Goal: Information Seeking & Learning: Find specific fact

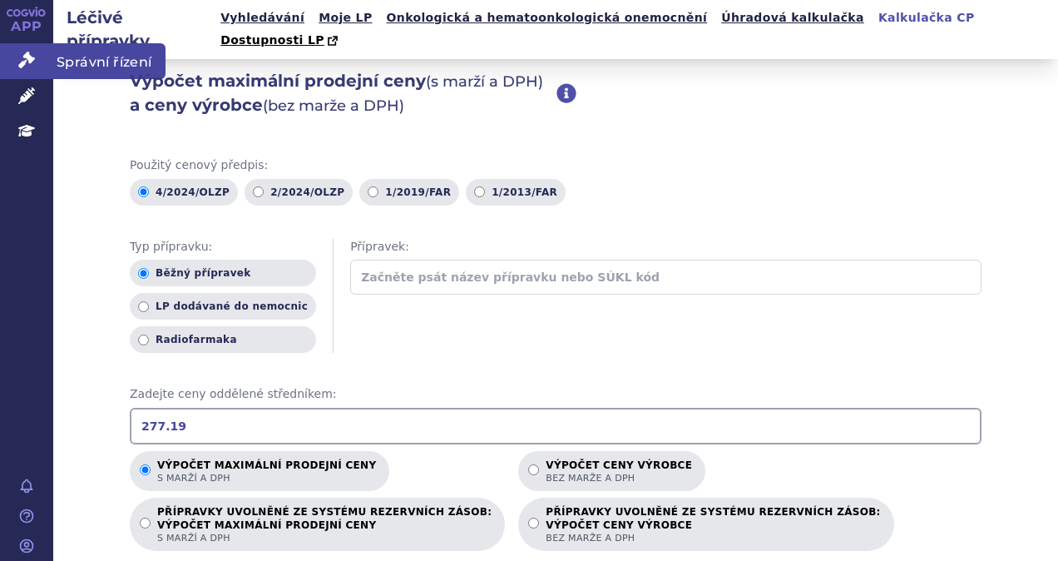
click at [95, 57] on span "Správní řízení" at bounding box center [109, 60] width 112 height 35
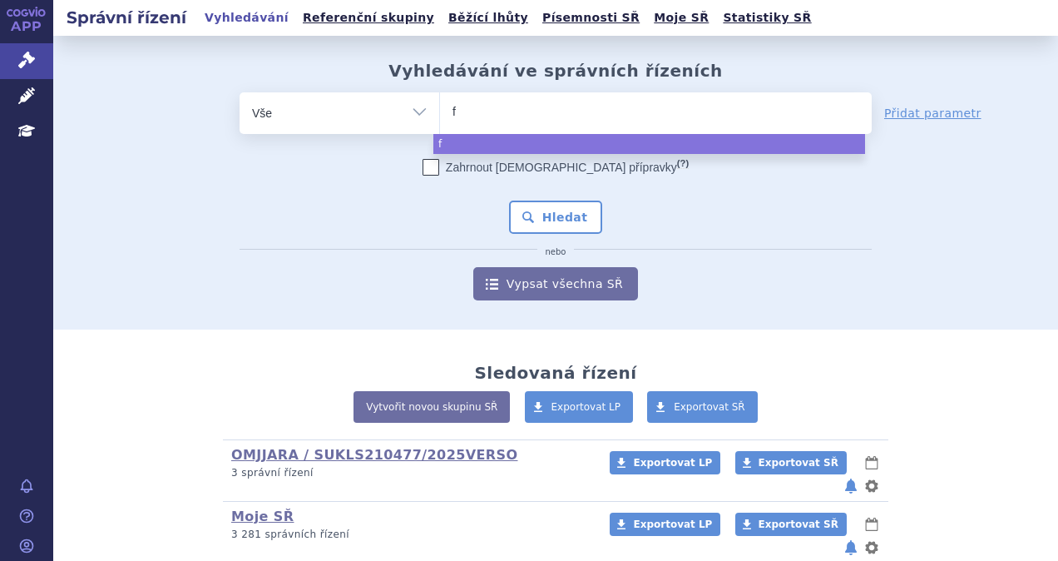
type input "fl"
type input "flo"
type input "flol"
type input "flola"
type input "[MEDICAL_DATA]"
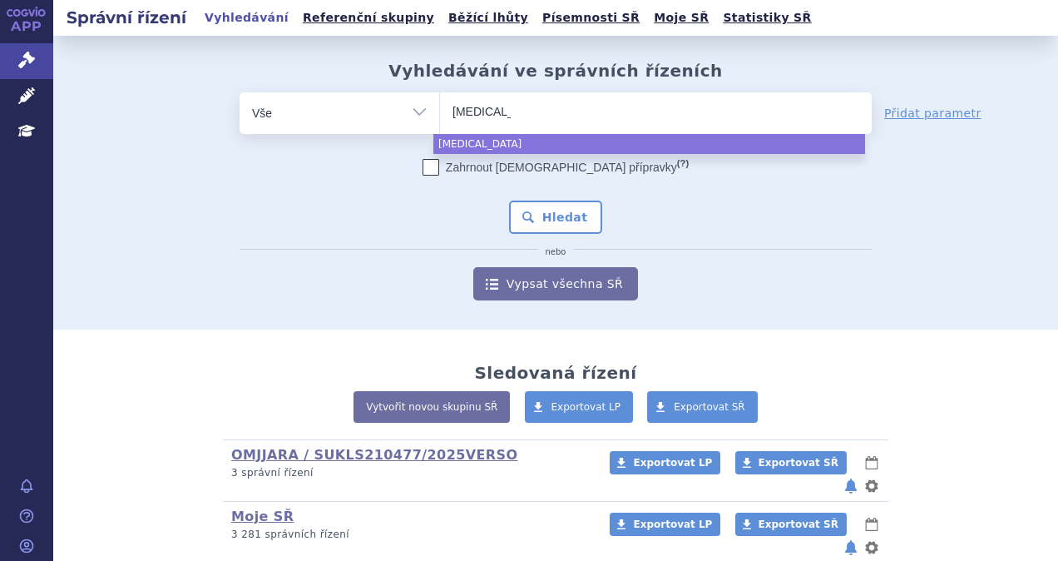
select select "[MEDICAL_DATA]"
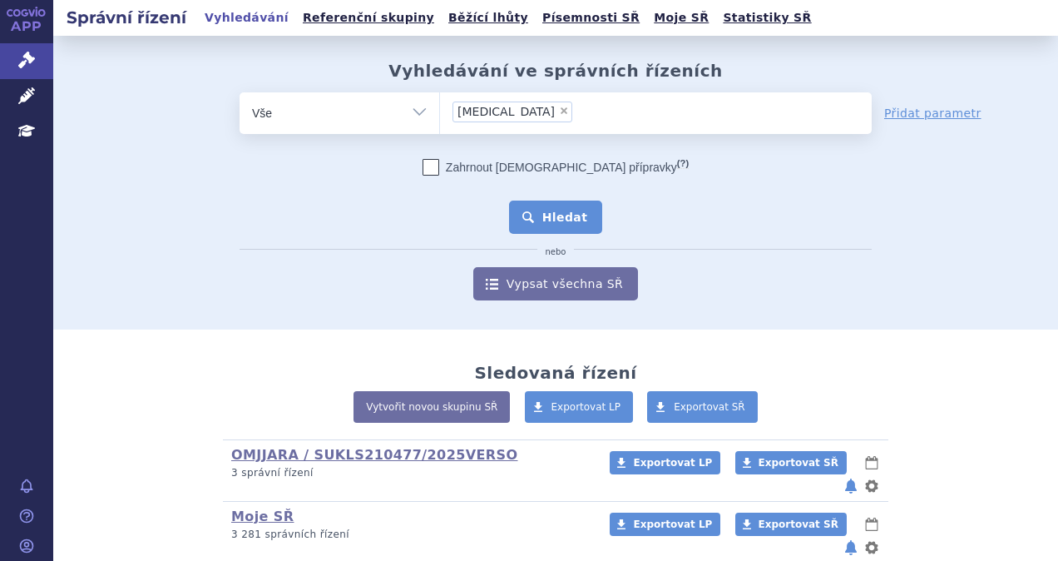
click at [549, 216] on button "Hledat" at bounding box center [556, 216] width 94 height 33
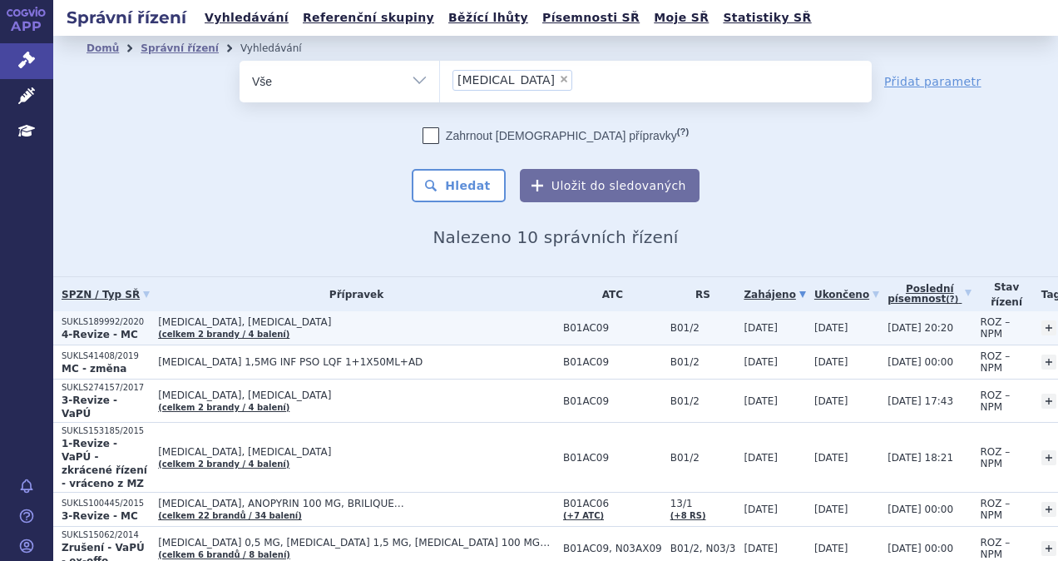
click at [121, 319] on p "SUKLS189992/2020" at bounding box center [106, 322] width 88 height 12
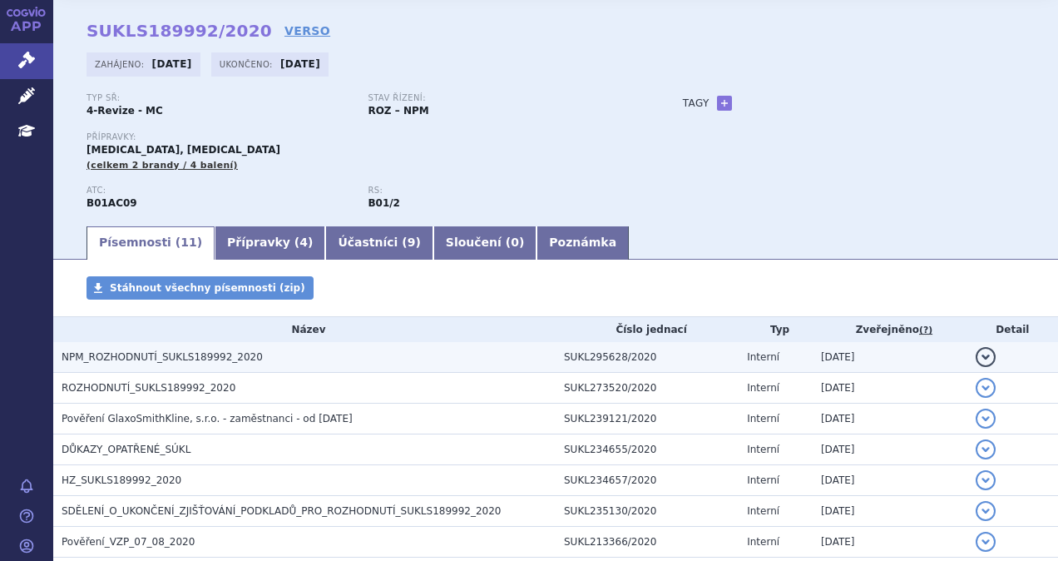
scroll to position [83, 0]
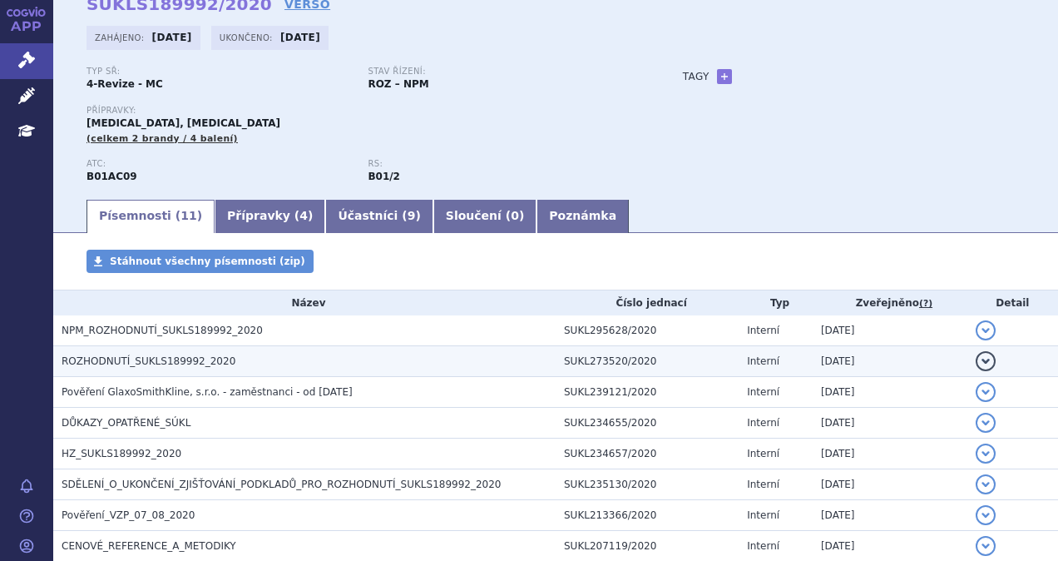
click at [180, 358] on span "ROZHODNUTÍ_SUKLS189992_2020" at bounding box center [149, 361] width 174 height 12
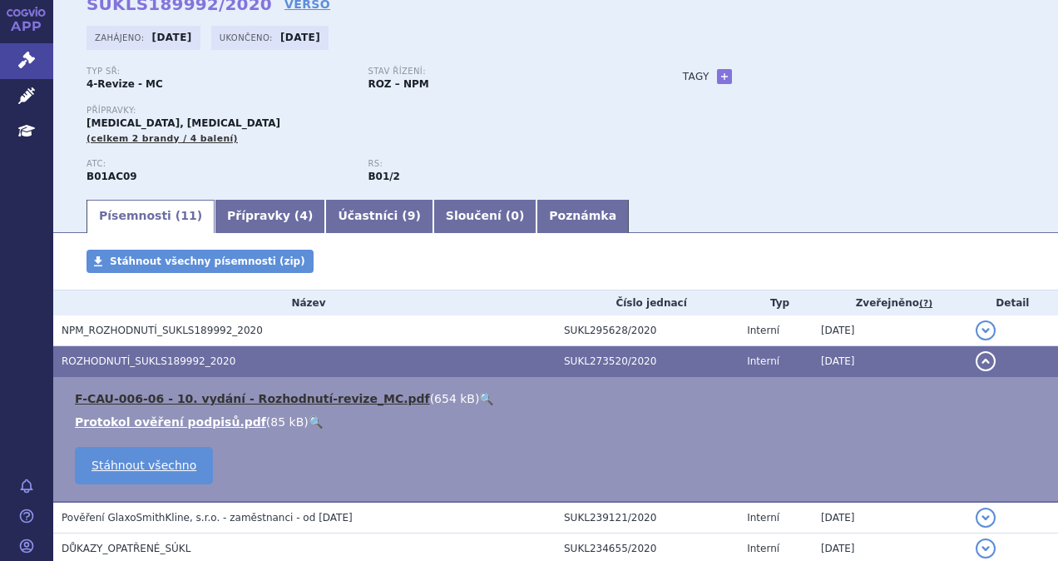
click at [161, 399] on link "F-CAU-006-06 - 10. vydání - Rozhodnutí-revize_MC.pdf" at bounding box center [252, 398] width 355 height 13
click at [354, 257] on div "Stáhnout všechny písemnosti (zip)" at bounding box center [555, 269] width 1005 height 40
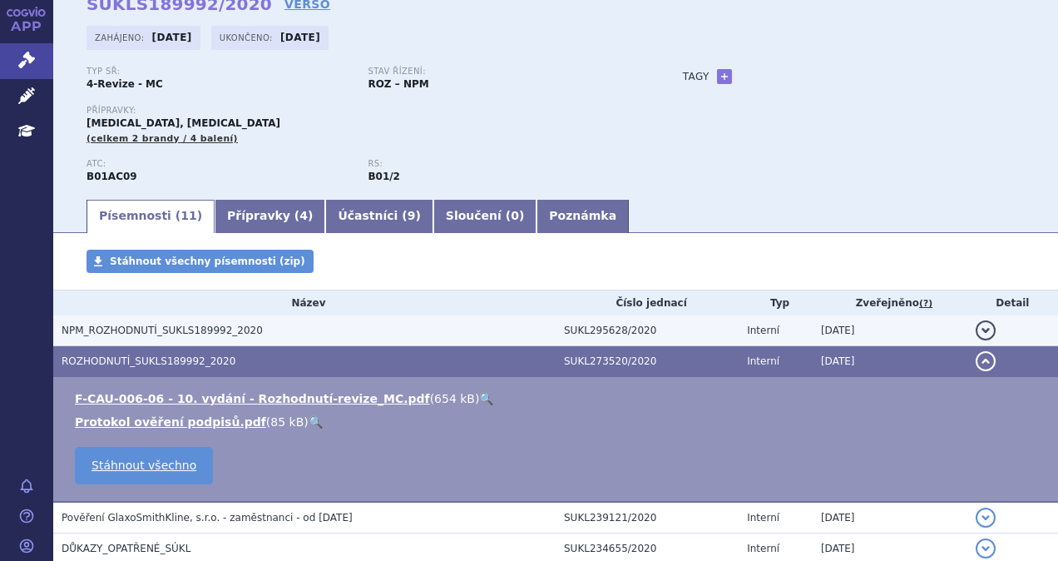
click at [148, 331] on span "NPM_ROZHODNUTÍ_SUKLS189992_2020" at bounding box center [162, 330] width 201 height 12
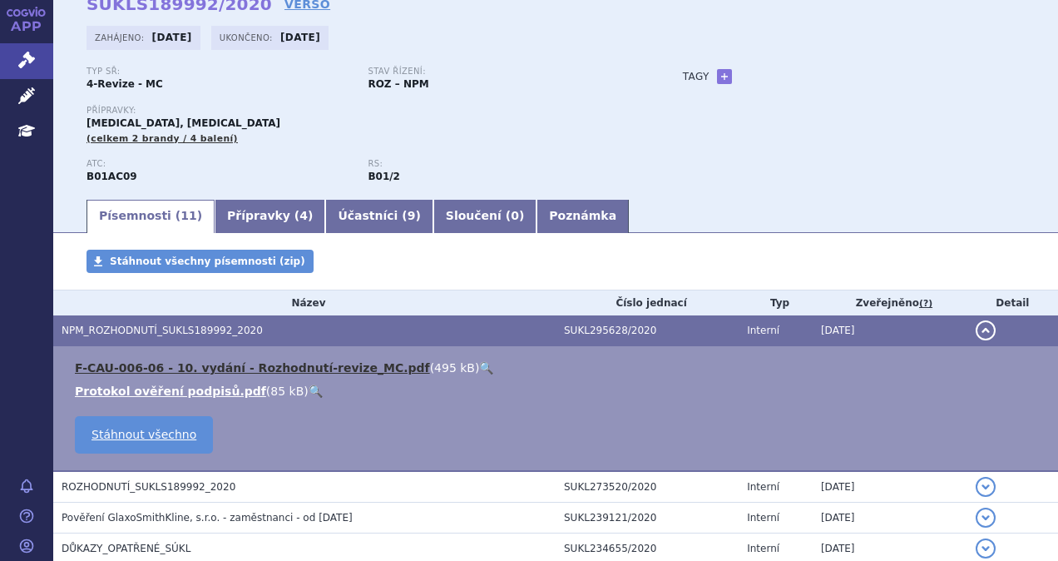
click at [155, 361] on link "F-CAU-006-06 - 10. vydání - Rozhodnutí-revize_MC.pdf" at bounding box center [252, 367] width 355 height 13
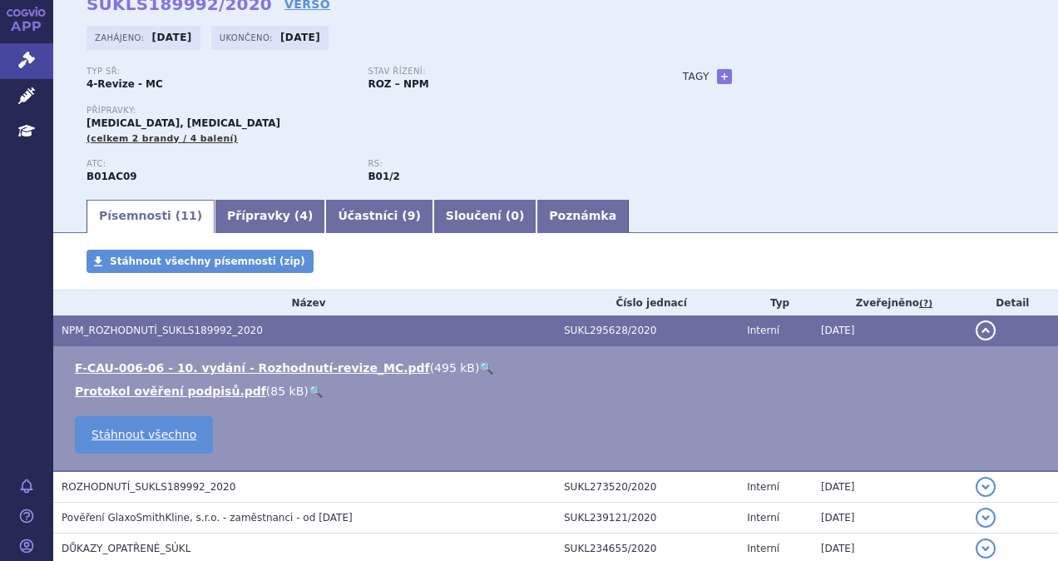
drag, startPoint x: 961, startPoint y: 98, endPoint x: 945, endPoint y: 105, distance: 17.9
click at [961, 98] on div "Typ SŘ: 4-Revize - MC Stav řízení: ROZ – NPM Přípravky: FLOLAN, VELETRI (celkem…" at bounding box center [555, 132] width 938 height 131
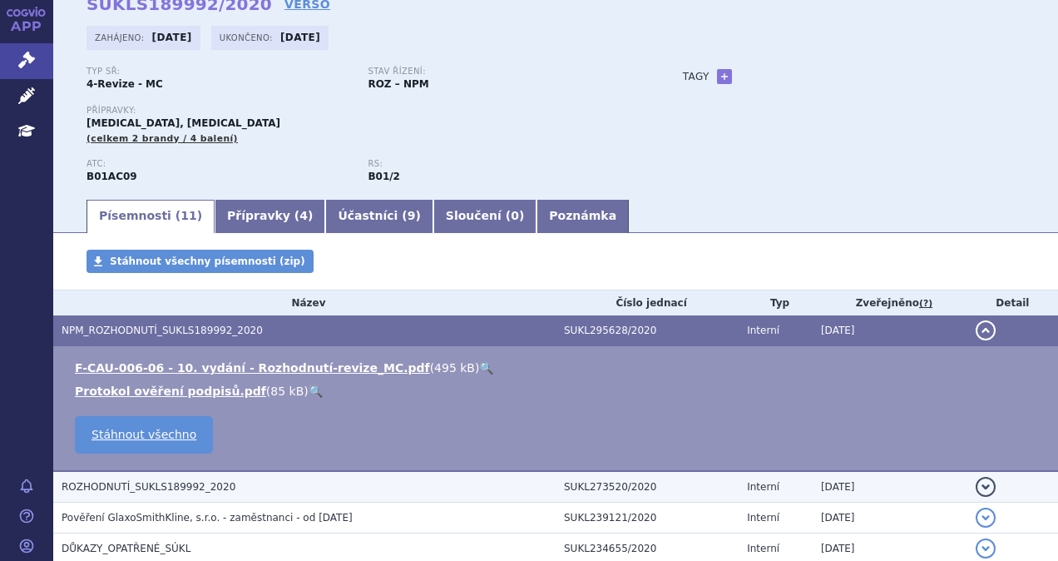
click at [145, 486] on span "ROZHODNUTÍ_SUKLS189992_2020" at bounding box center [149, 487] width 174 height 12
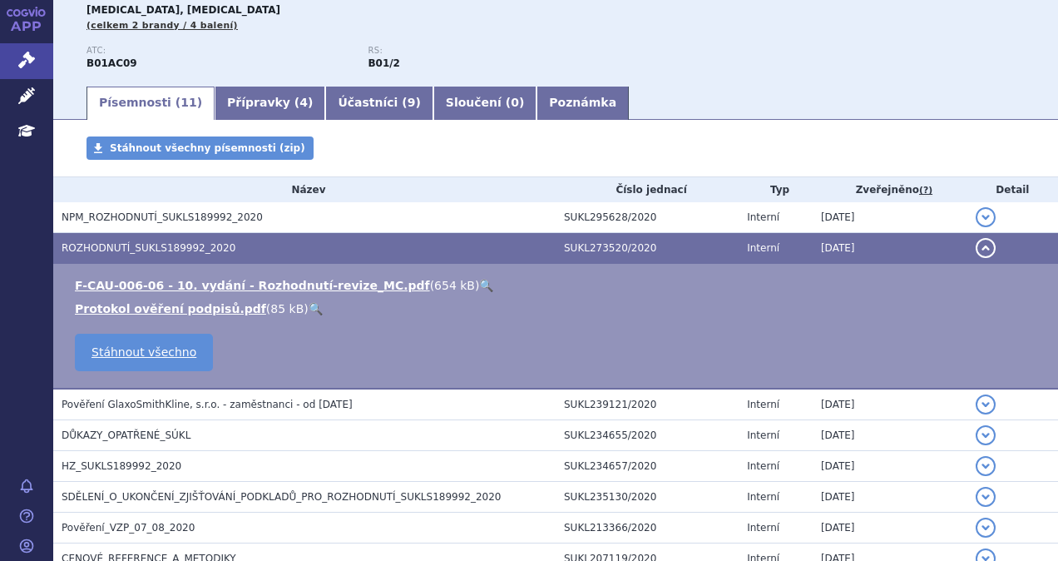
scroll to position [249, 0]
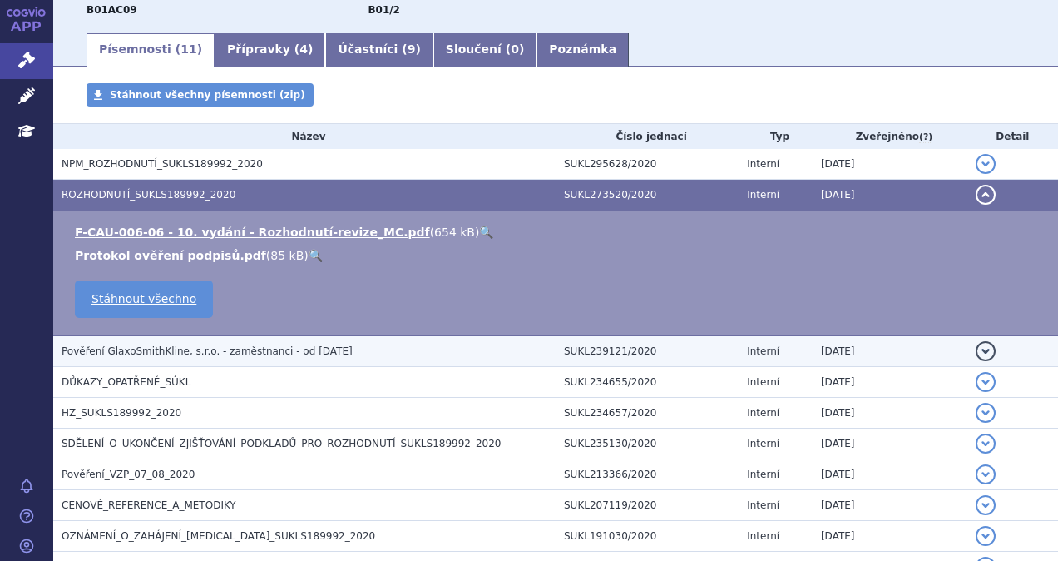
click at [136, 353] on span "Pověření GlaxoSmithKline, s.r.o. - zaměstnanci - od 21.9.2020" at bounding box center [207, 351] width 291 height 12
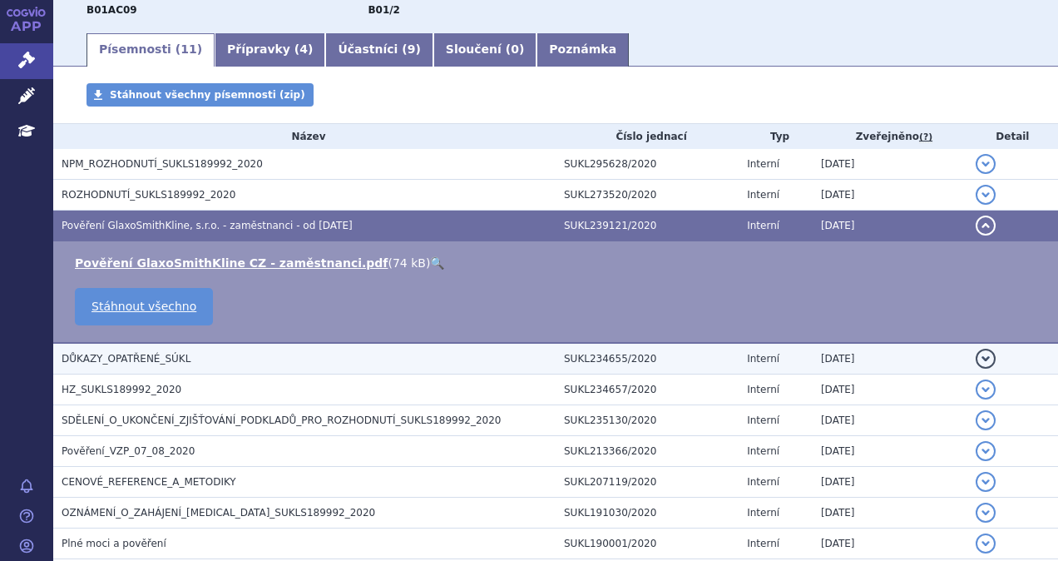
click at [131, 358] on span "DŮKAZY_OPATŘENÉ_SÚKL" at bounding box center [126, 359] width 129 height 12
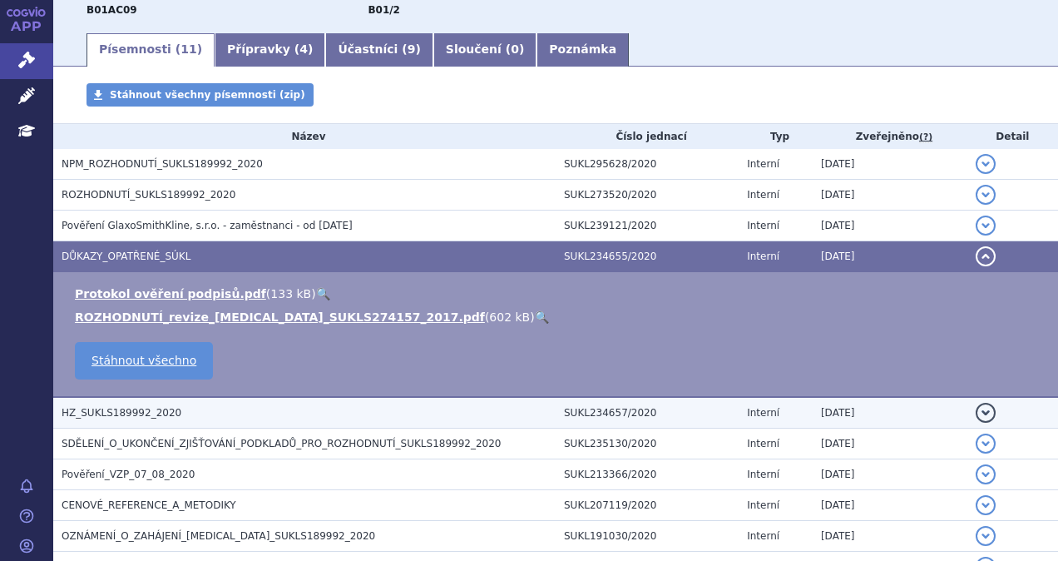
click at [119, 413] on span "HZ_SUKLS189992_2020" at bounding box center [122, 413] width 120 height 12
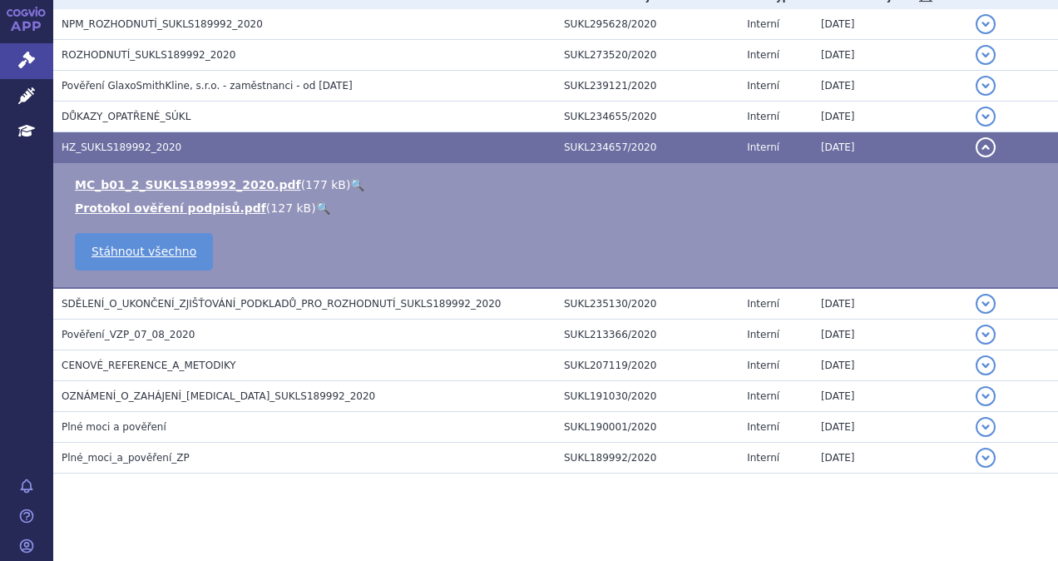
scroll to position [399, 0]
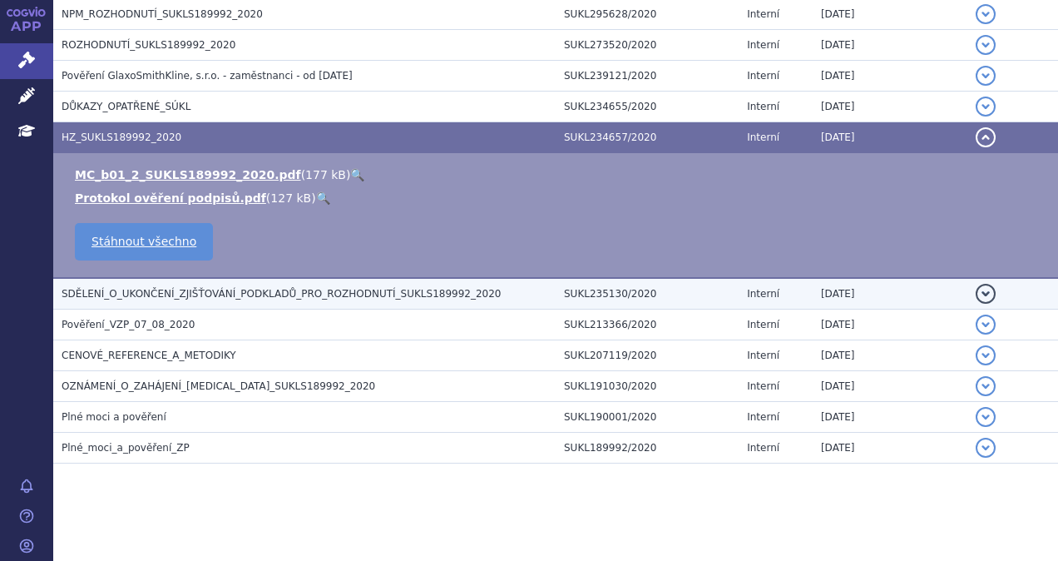
click at [110, 294] on span "SDĚLENÍ_O_UKONČENÍ_ZJIŠŤOVÁNÍ_PODKLADŮ_PRO_ROZHODNUTÍ_SUKLS189992_2020" at bounding box center [281, 294] width 439 height 12
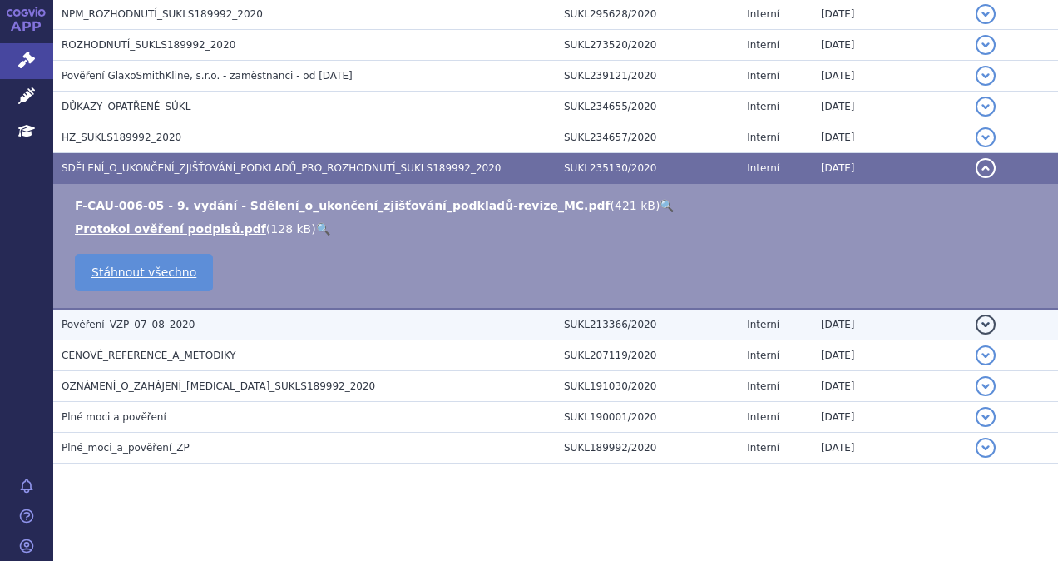
click at [114, 323] on span "Pověření_VZP_07_08_2020" at bounding box center [128, 325] width 133 height 12
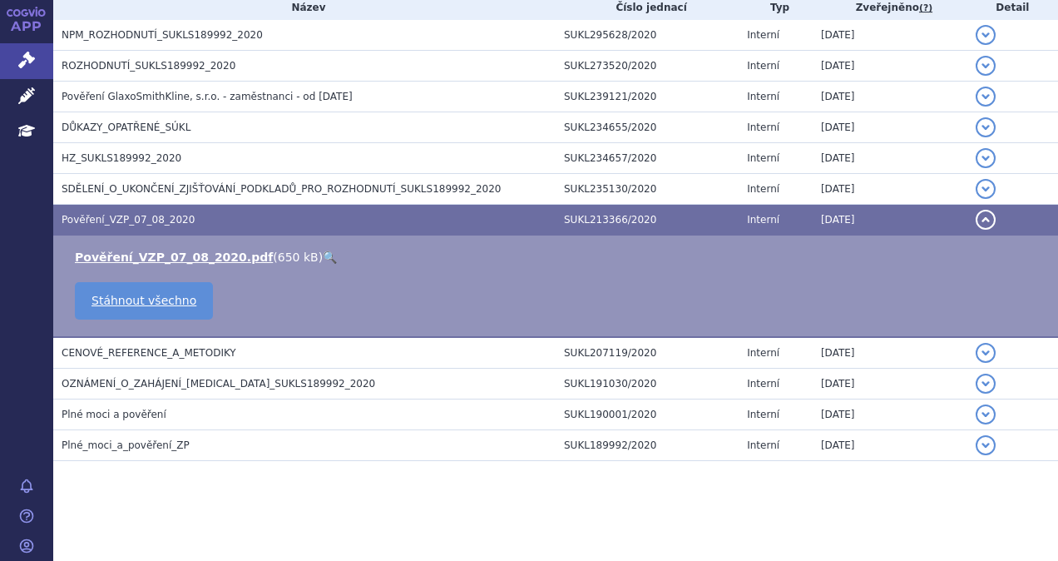
scroll to position [376, 0]
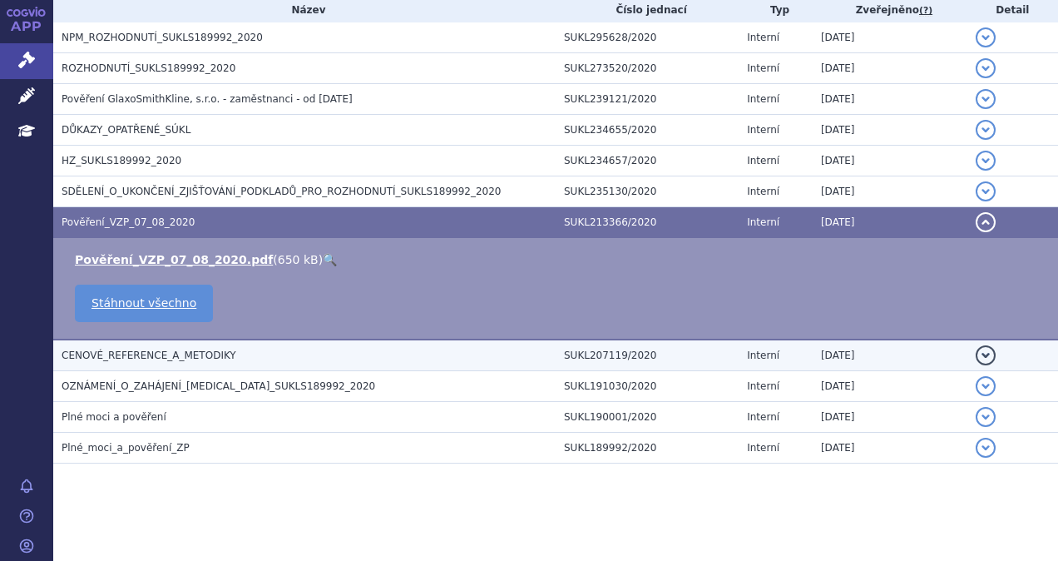
click at [121, 358] on span "CENOVÉ_REFERENCE_A_METODIKY" at bounding box center [149, 355] width 175 height 12
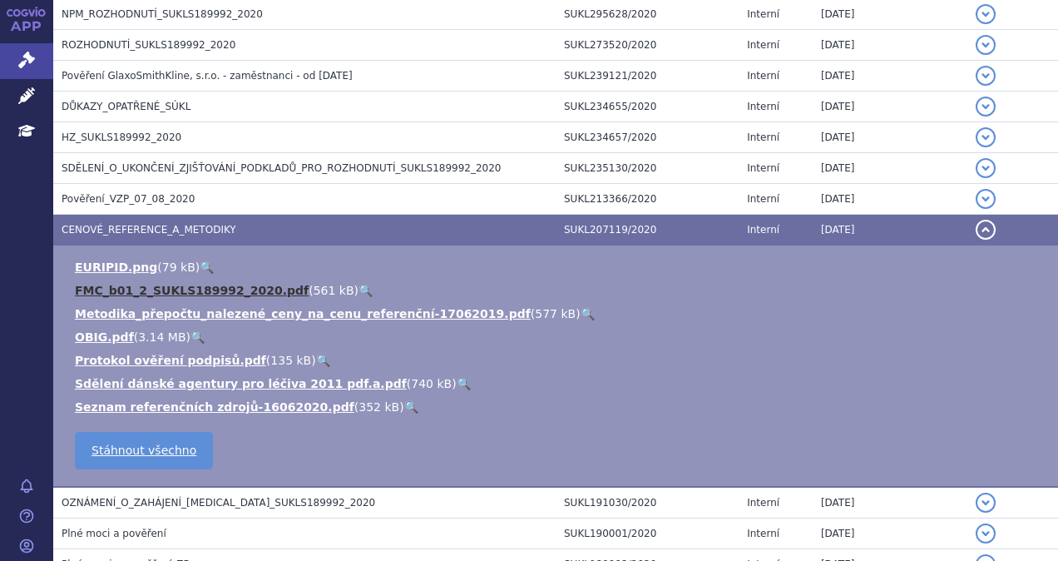
click at [134, 289] on link "FMC_b01_2_SUKLS189992_2020.pdf" at bounding box center [192, 290] width 234 height 13
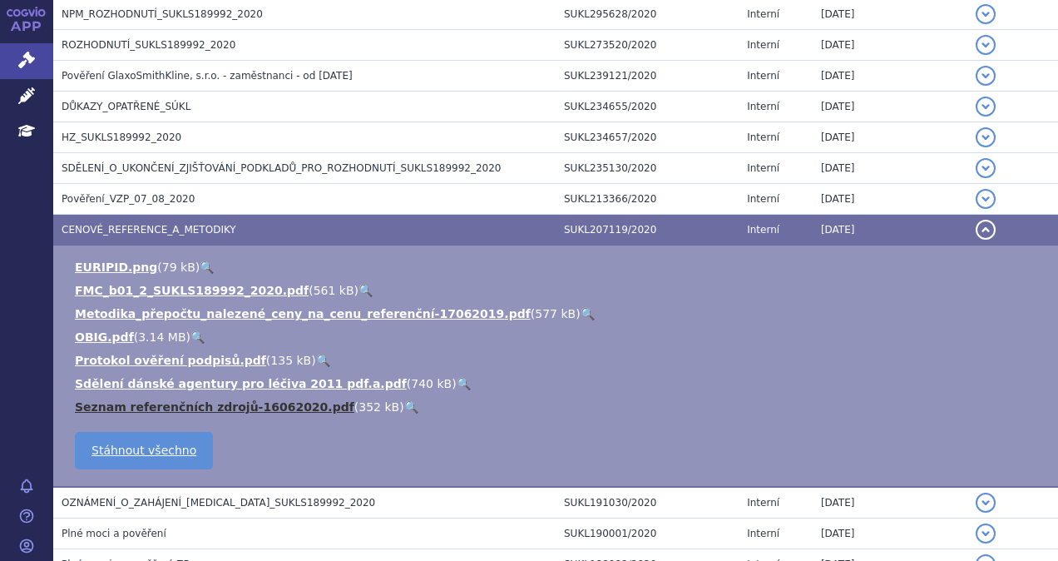
click at [164, 404] on link "Seznam referenčních zdrojů-16062020.pdf" at bounding box center [214, 406] width 279 height 13
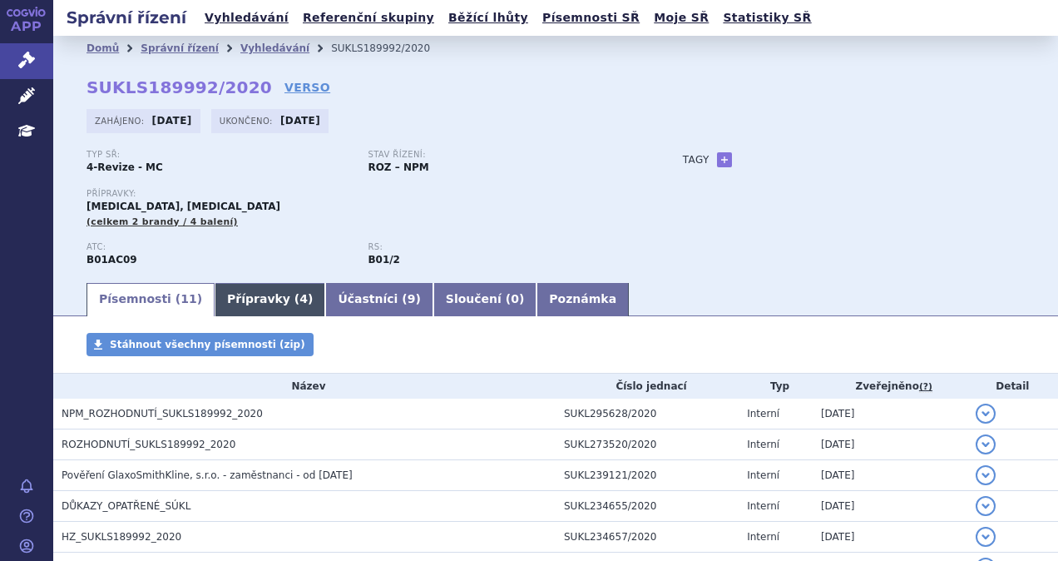
click at [245, 305] on link "Přípravky ( 4 )" at bounding box center [270, 299] width 111 height 33
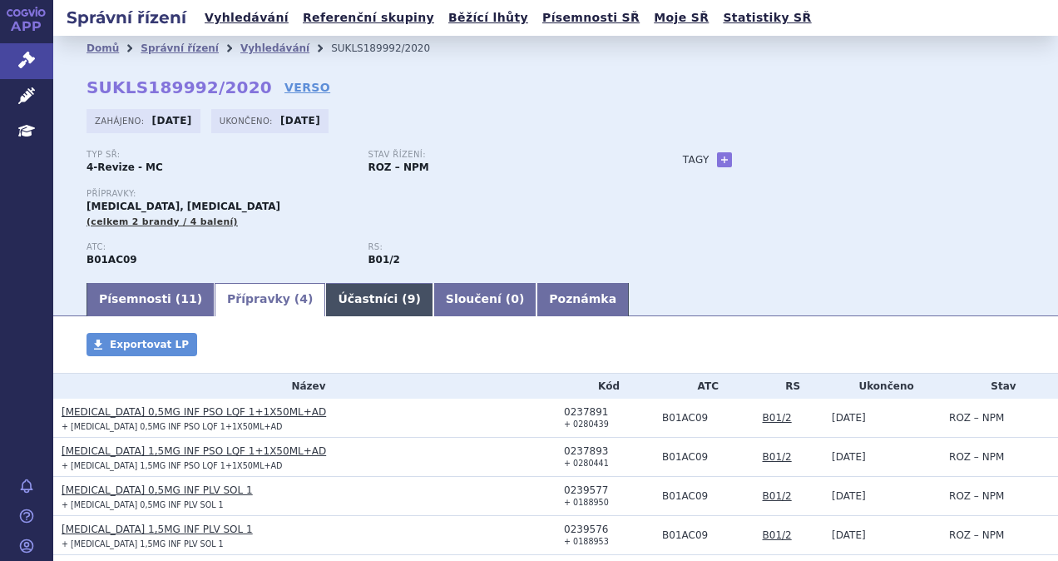
click at [333, 293] on link "Účastníci ( 9 )" at bounding box center [378, 299] width 107 height 33
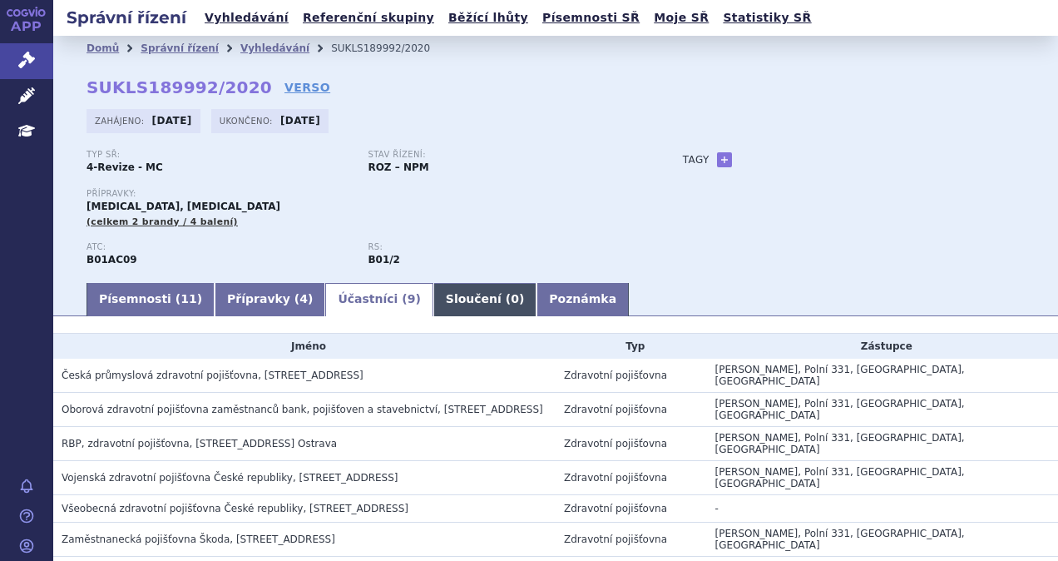
click at [433, 296] on link "Sloučení ( 0 )" at bounding box center [484, 299] width 103 height 33
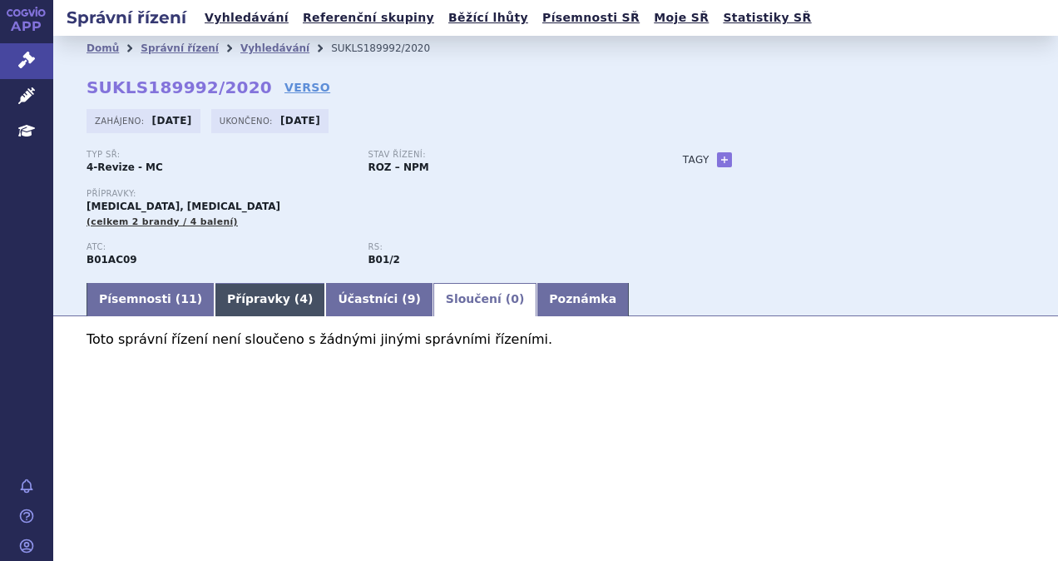
click at [299, 296] on span "4" at bounding box center [303, 298] width 8 height 13
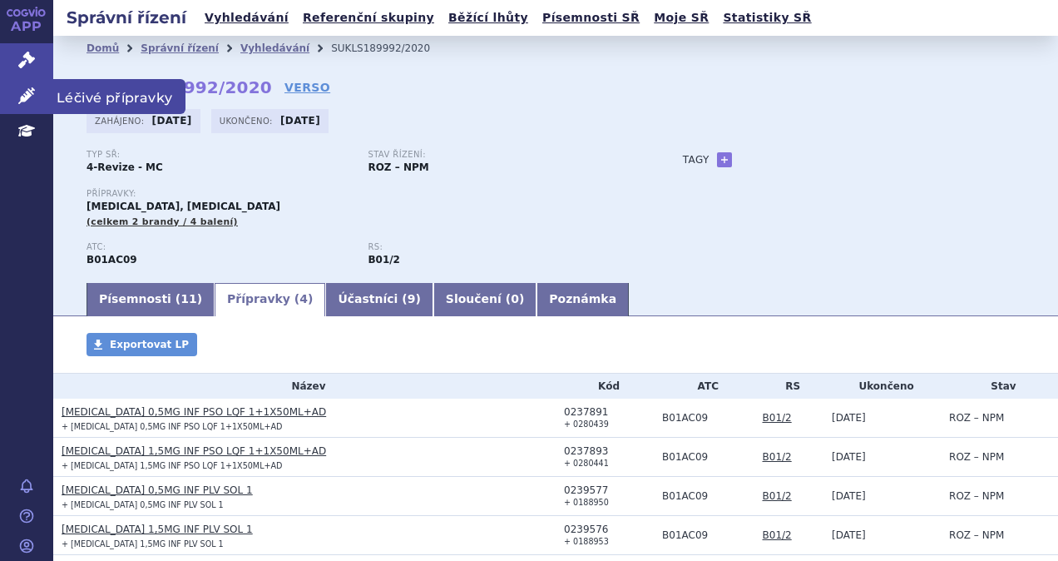
click at [72, 101] on span "Léčivé přípravky" at bounding box center [119, 96] width 132 height 35
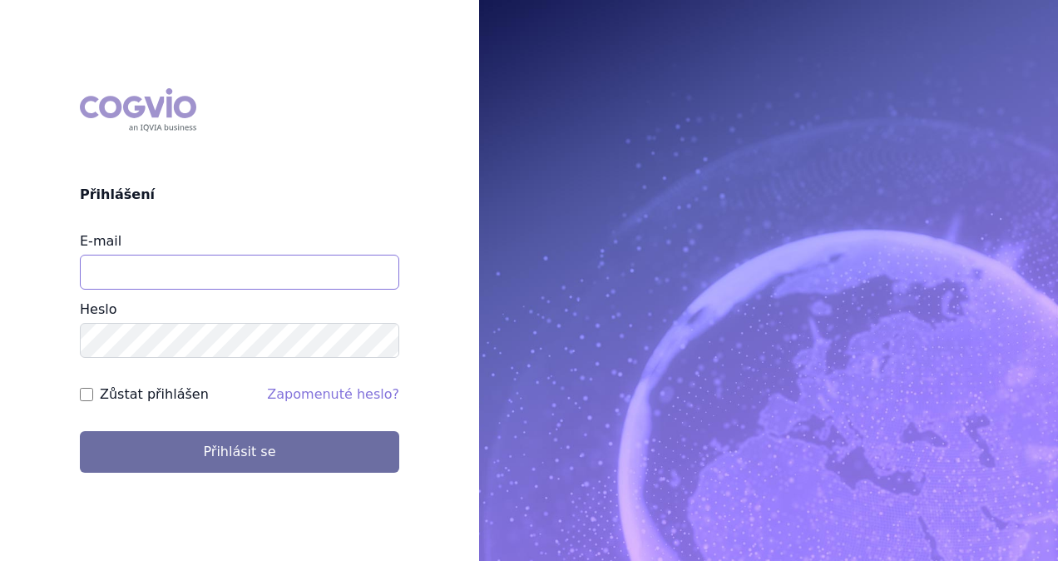
click at [121, 269] on input "E-mail" at bounding box center [239, 271] width 319 height 35
paste input "@"
type input "[PERSON_NAME][EMAIL_ADDRESS][DOMAIN_NAME]"
click at [80, 431] on button "Přihlásit se" at bounding box center [239, 452] width 319 height 42
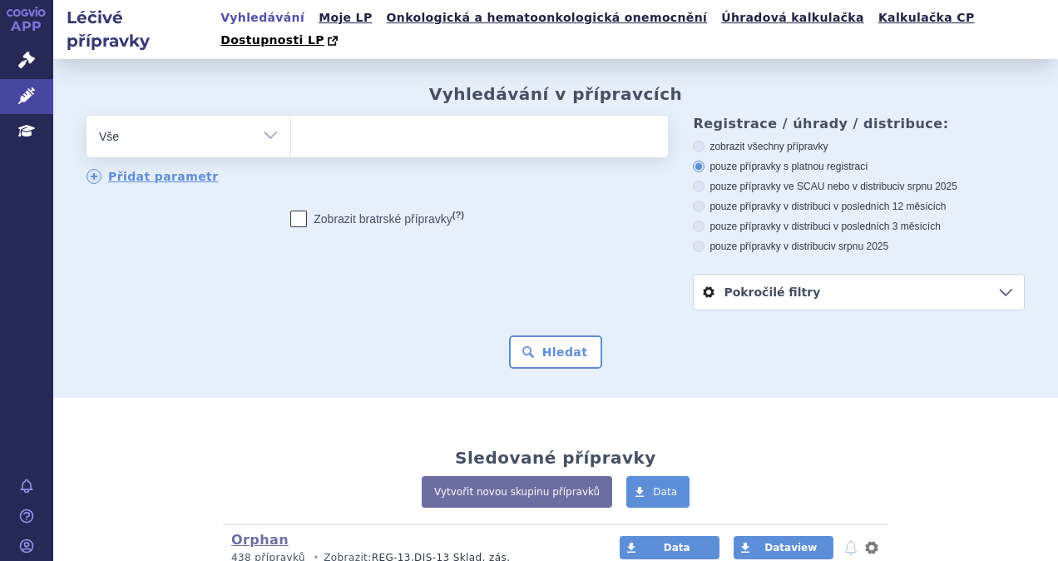
click at [346, 116] on ul at bounding box center [477, 133] width 373 height 35
click at [291, 115] on select at bounding box center [290, 136] width 1 height 42
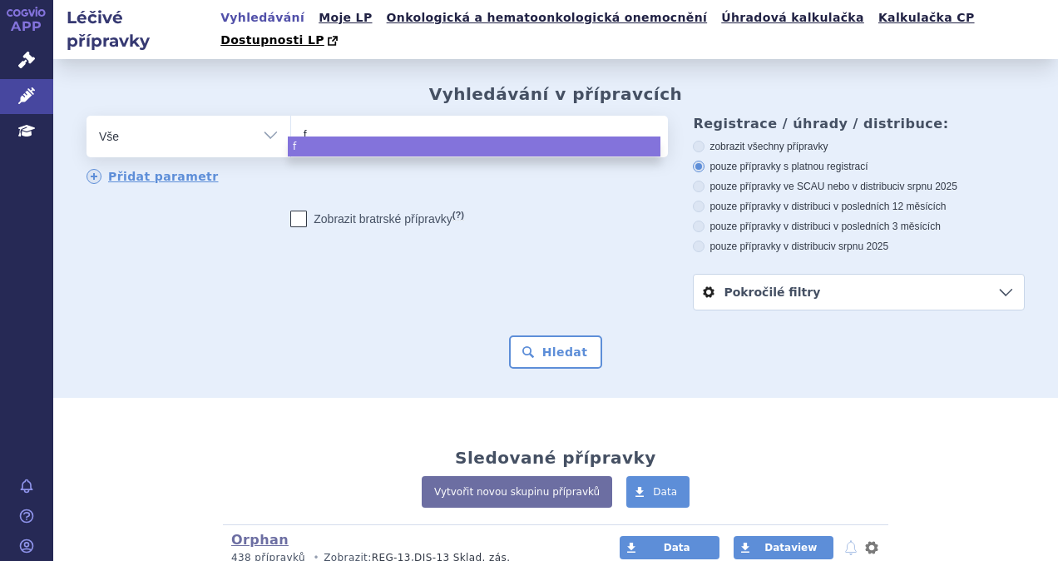
type input "fl"
type input "flo"
type input "flola"
type input "[MEDICAL_DATA]"
select select "[MEDICAL_DATA]"
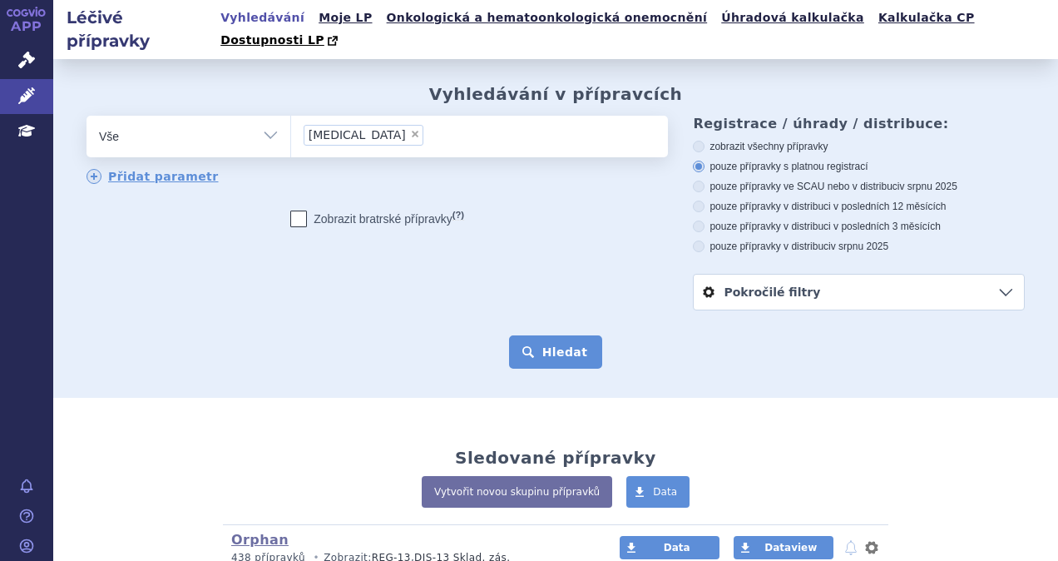
click at [562, 335] on button "Hledat" at bounding box center [556, 351] width 94 height 33
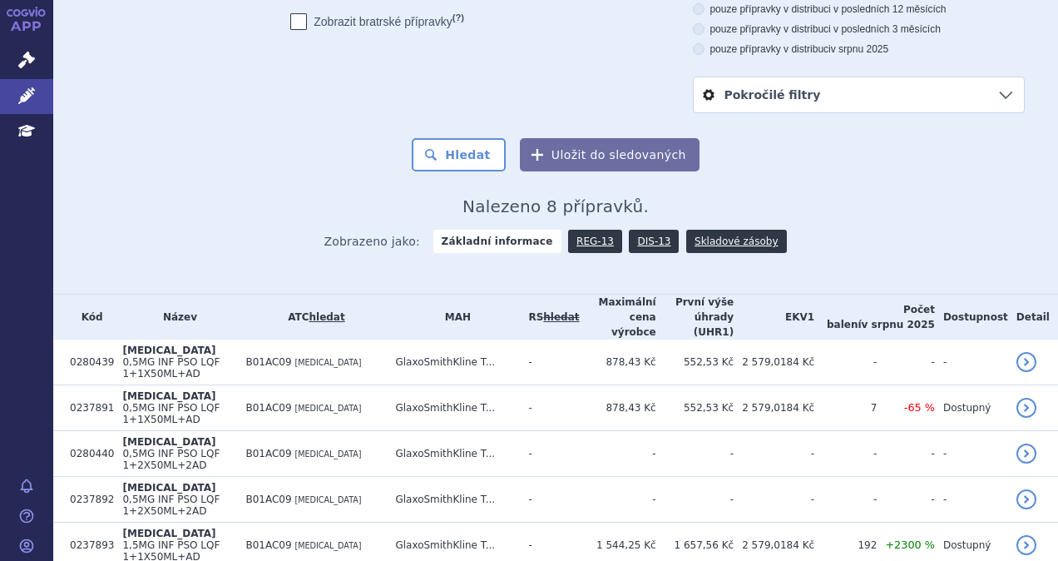
scroll to position [249, 0]
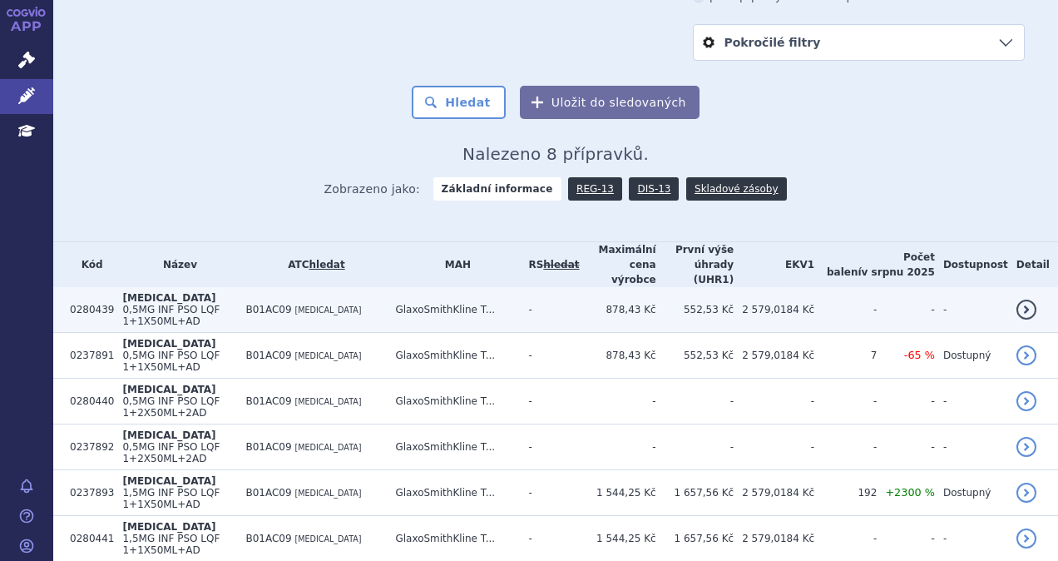
click at [133, 292] on span "[MEDICAL_DATA]" at bounding box center [168, 298] width 93 height 12
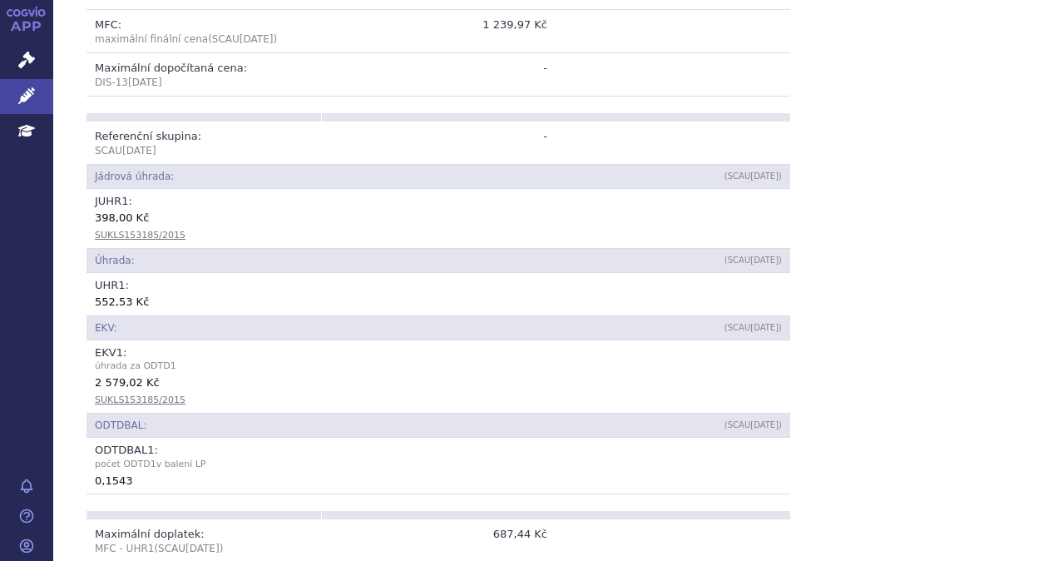
scroll to position [665, 0]
